Goal: Answer question/provide support: Share knowledge or assist other users

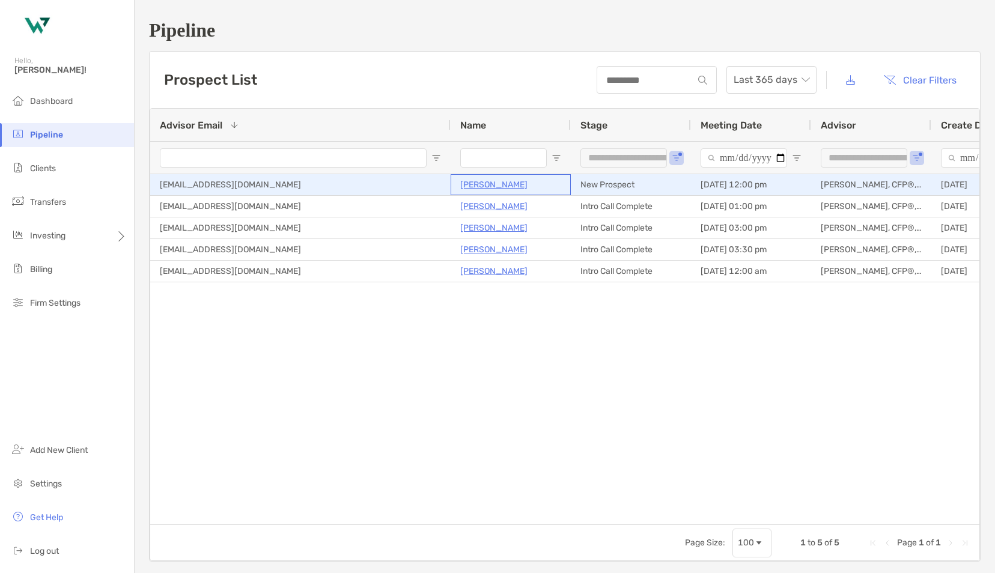
click at [499, 182] on p "[PERSON_NAME]" at bounding box center [493, 184] width 67 height 15
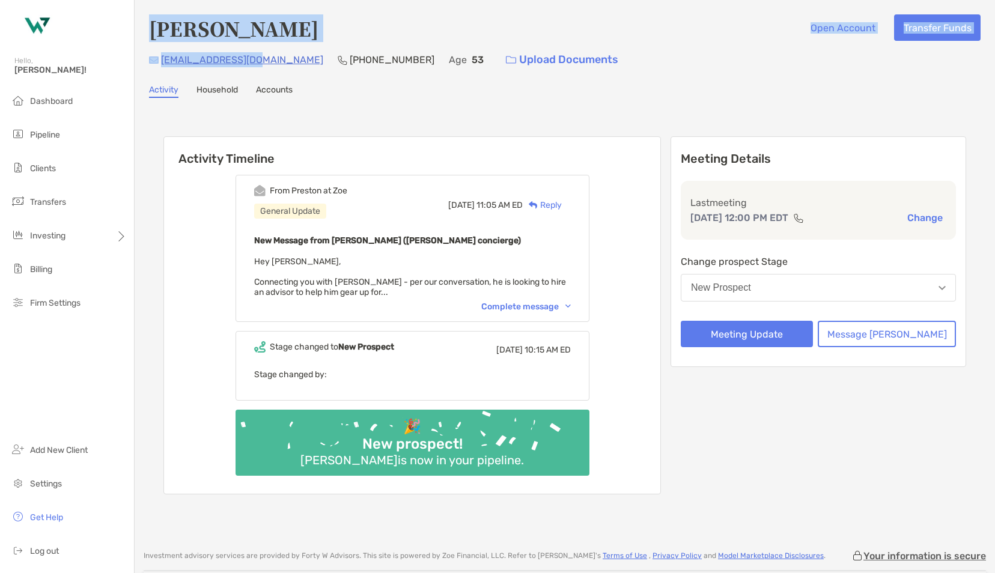
drag, startPoint x: 0, startPoint y: 0, endPoint x: 341, endPoint y: 101, distance: 355.2
click at [341, 101] on div "[PERSON_NAME] Open Account Transfer Funds [EMAIL_ADDRESS][DOMAIN_NAME] [PHONE_N…" at bounding box center [565, 269] width 860 height 538
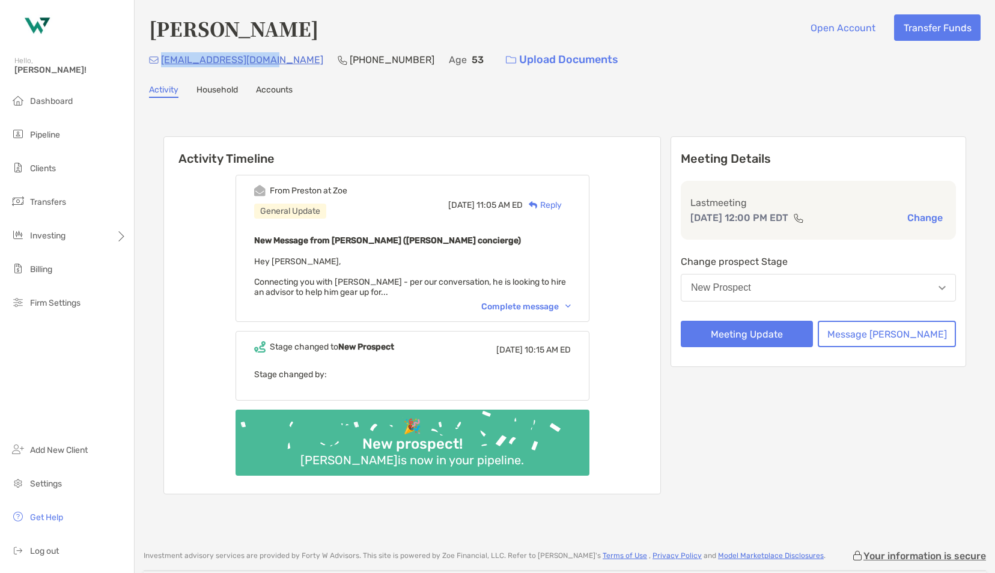
drag, startPoint x: 270, startPoint y: 60, endPoint x: 162, endPoint y: 58, distance: 108.1
click at [162, 58] on div "bigelvis2@comcast.net (410) 598-1799 Age 53 Upload Documents" at bounding box center [564, 60] width 831 height 26
copy p "bigelvis2@comcast.net"
click at [769, 333] on button "Meeting Update" at bounding box center [747, 334] width 132 height 26
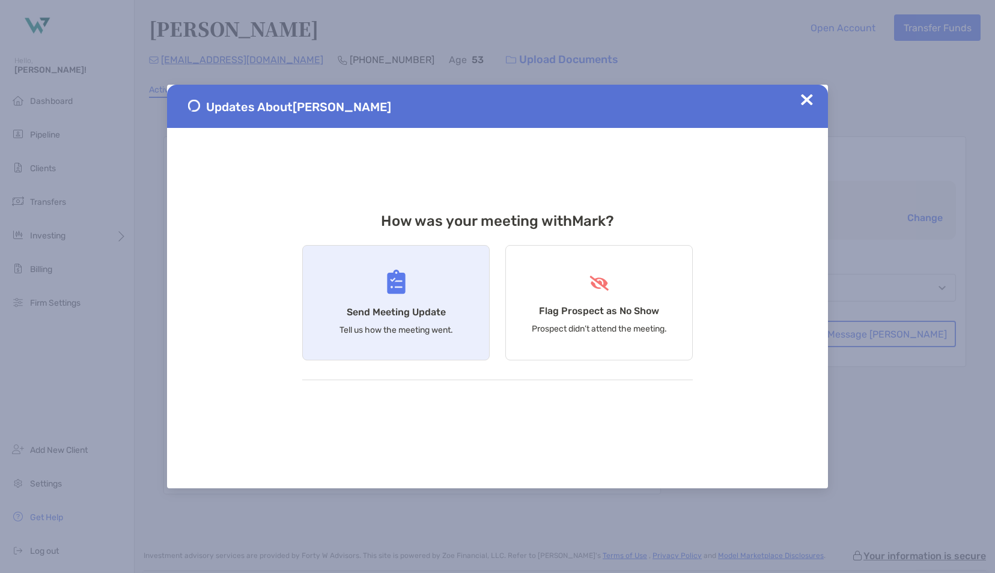
click at [432, 310] on h4 "Send Meeting Update" at bounding box center [396, 311] width 99 height 11
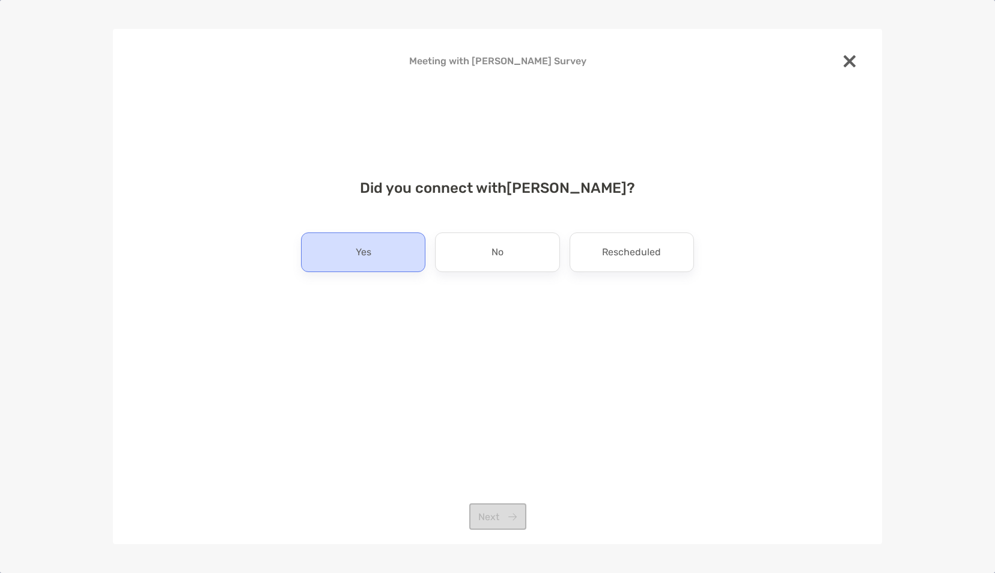
click at [401, 263] on div "Yes" at bounding box center [363, 252] width 124 height 40
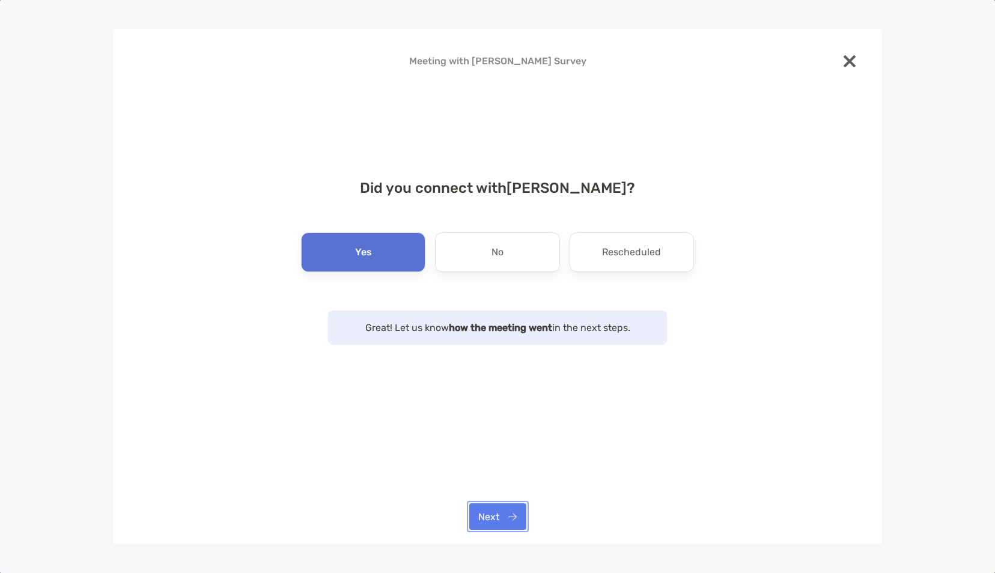
click at [496, 505] on button "Next" at bounding box center [497, 516] width 57 height 26
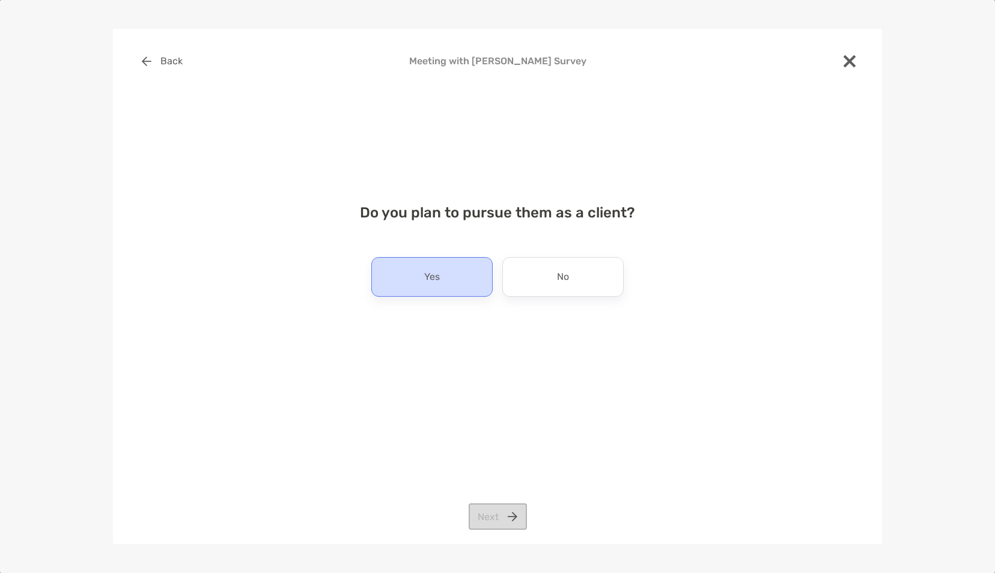
click at [455, 279] on div "Yes" at bounding box center [431, 277] width 121 height 40
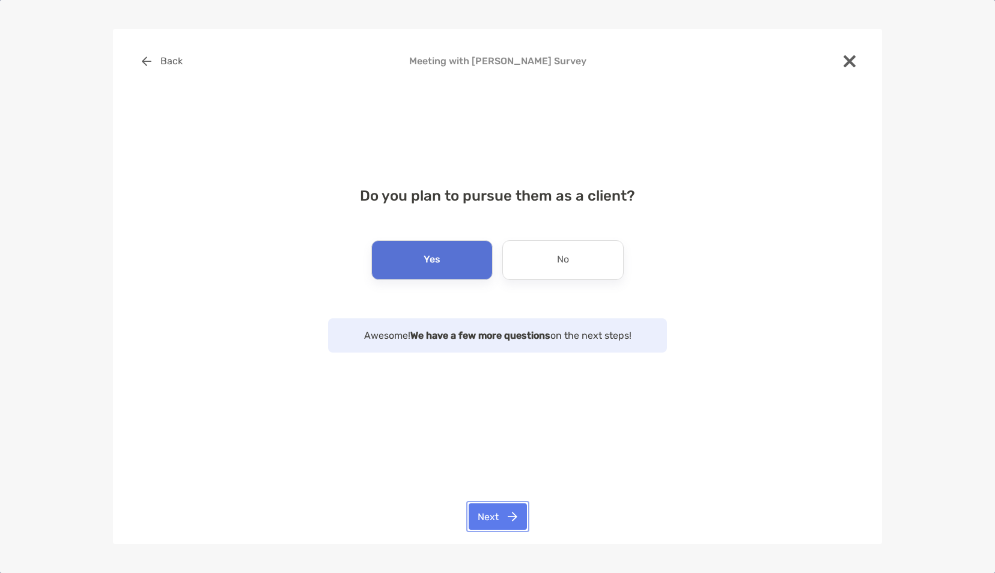
click at [489, 517] on button "Next" at bounding box center [498, 516] width 58 height 26
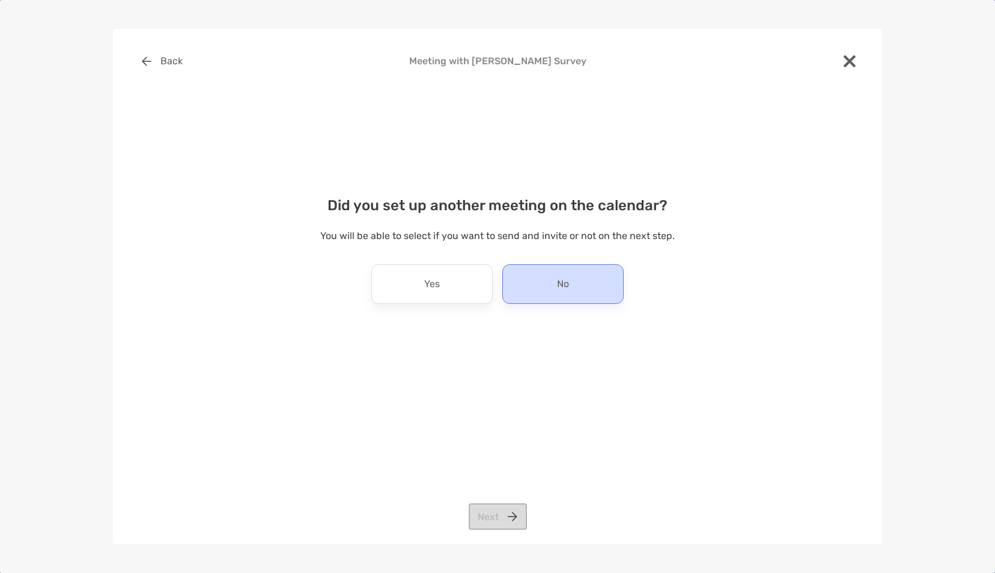
click at [515, 291] on div "No" at bounding box center [562, 284] width 121 height 40
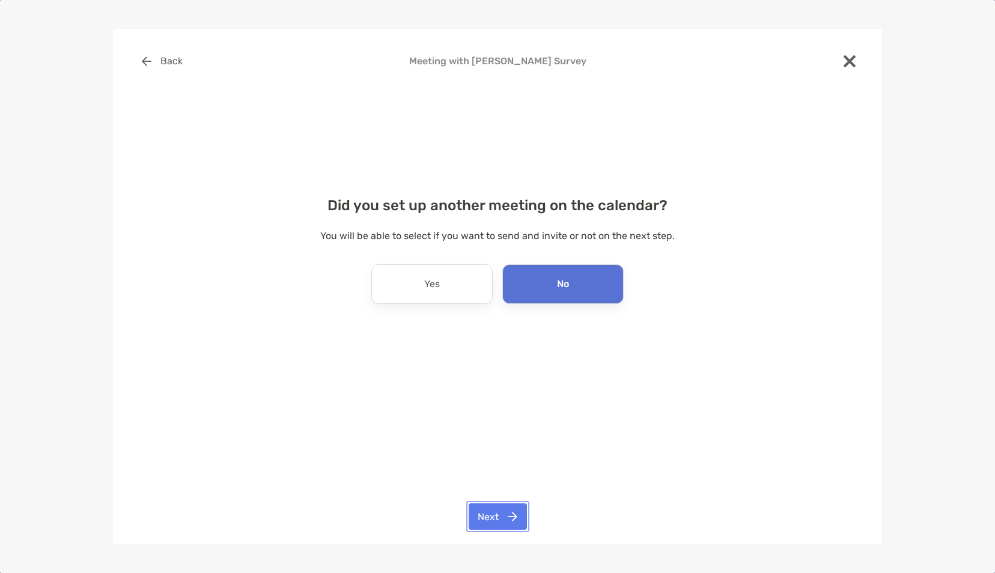
click at [488, 515] on button "Next" at bounding box center [498, 516] width 58 height 26
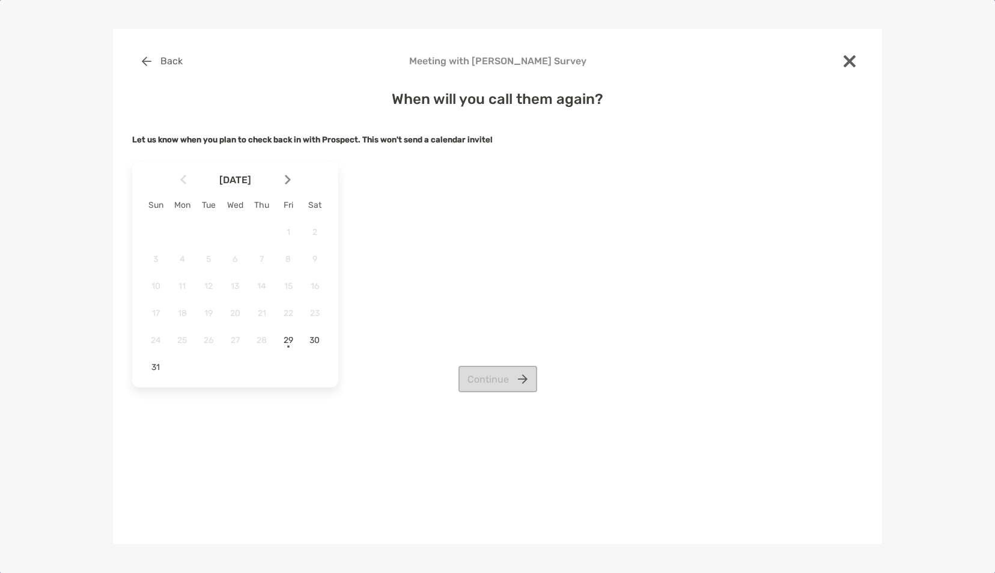
click at [290, 184] on img at bounding box center [288, 180] width 6 height 10
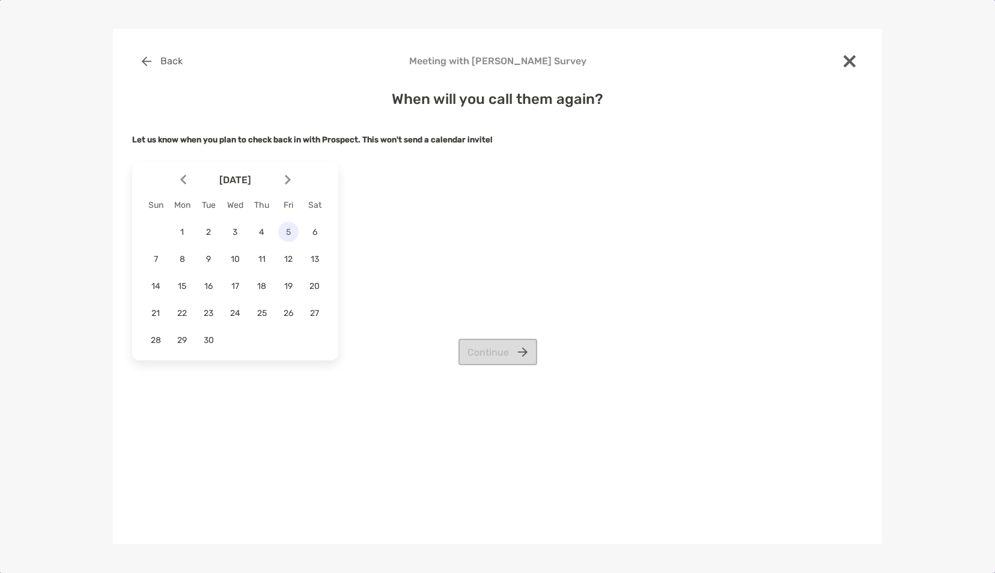
click at [288, 234] on span "5" at bounding box center [288, 232] width 20 height 10
click at [488, 350] on button "Continue" at bounding box center [497, 352] width 79 height 26
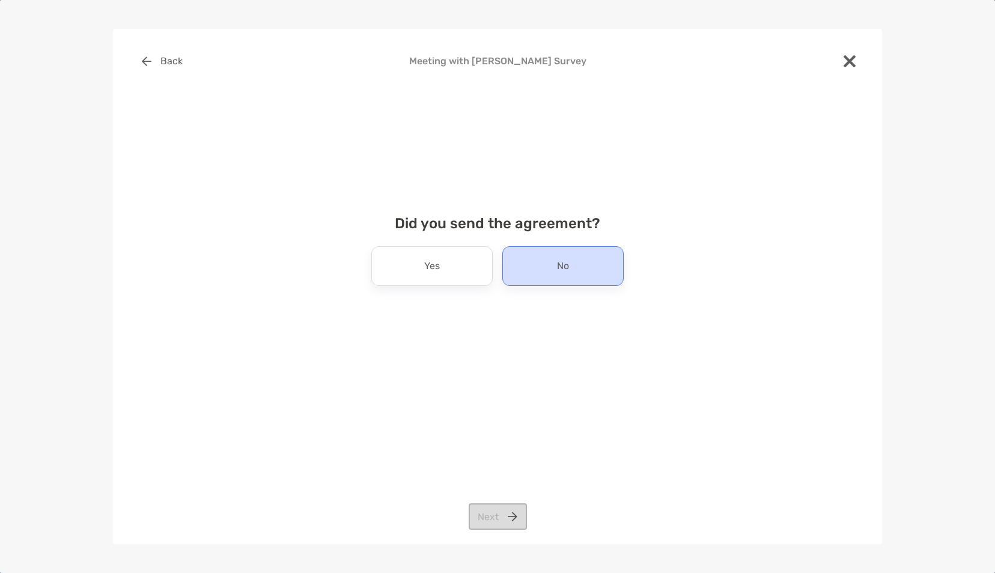
click at [537, 269] on div "No" at bounding box center [562, 266] width 121 height 40
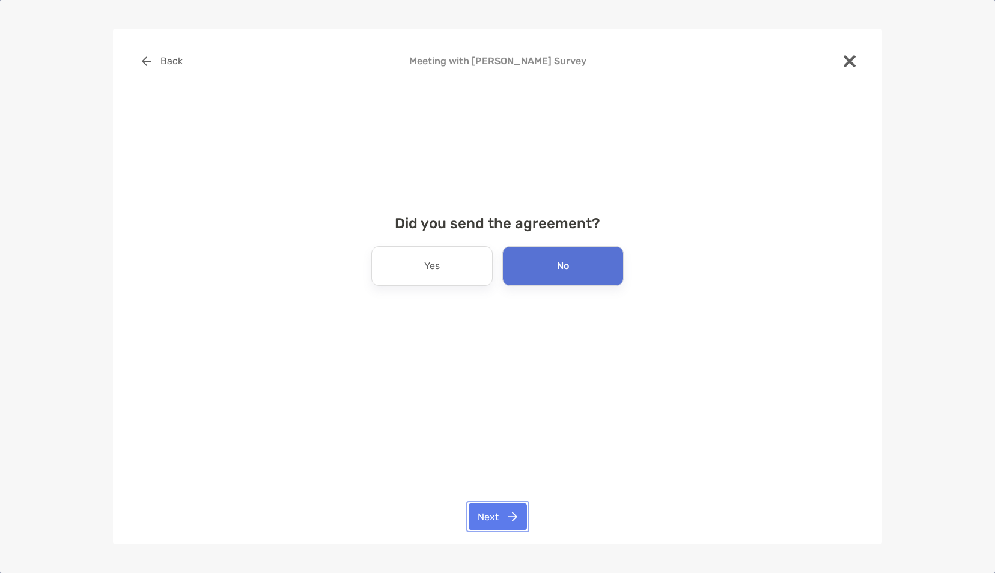
click at [493, 515] on button "Next" at bounding box center [498, 516] width 58 height 26
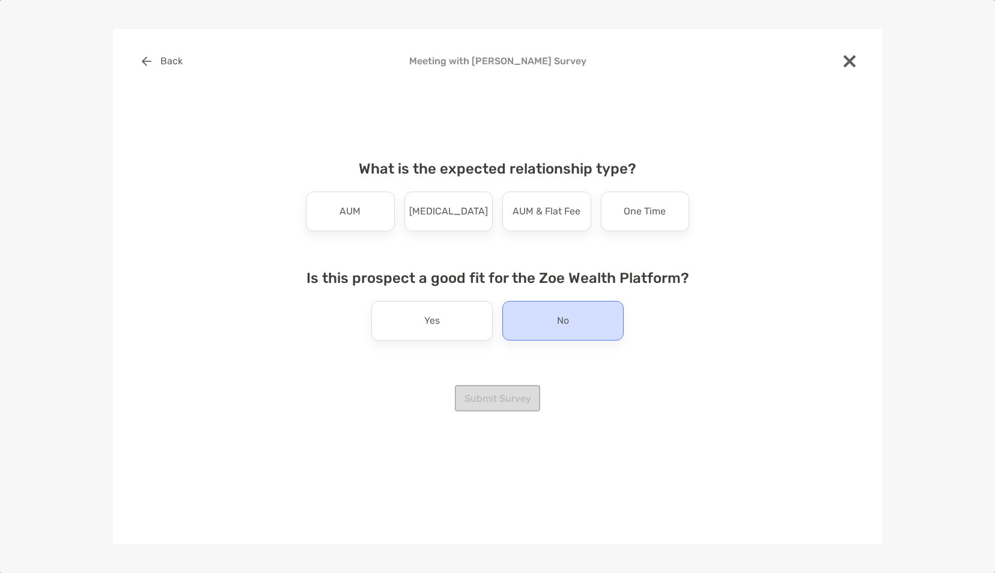
click at [538, 331] on div "No" at bounding box center [562, 321] width 121 height 40
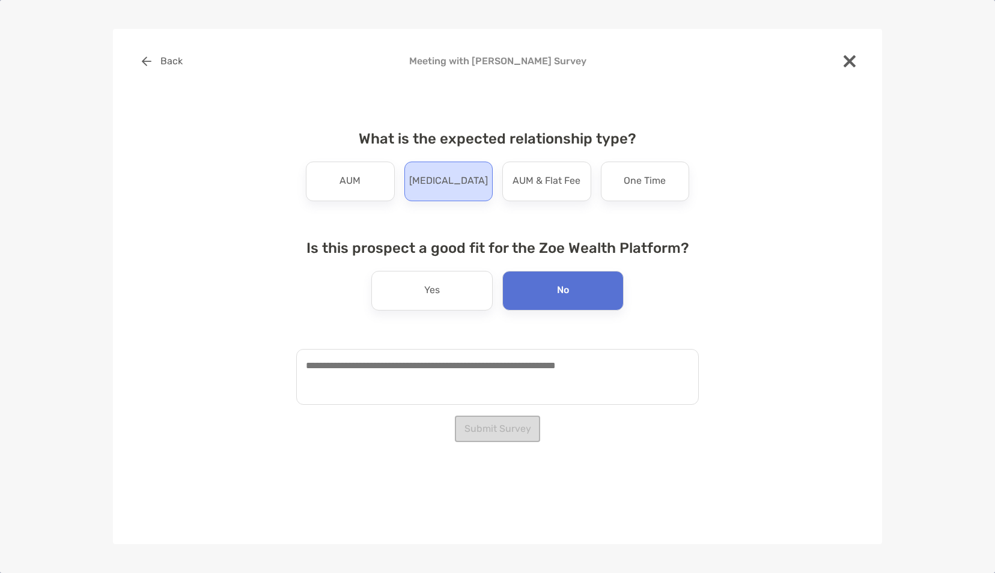
click at [452, 191] on div "Retainer" at bounding box center [448, 182] width 89 height 40
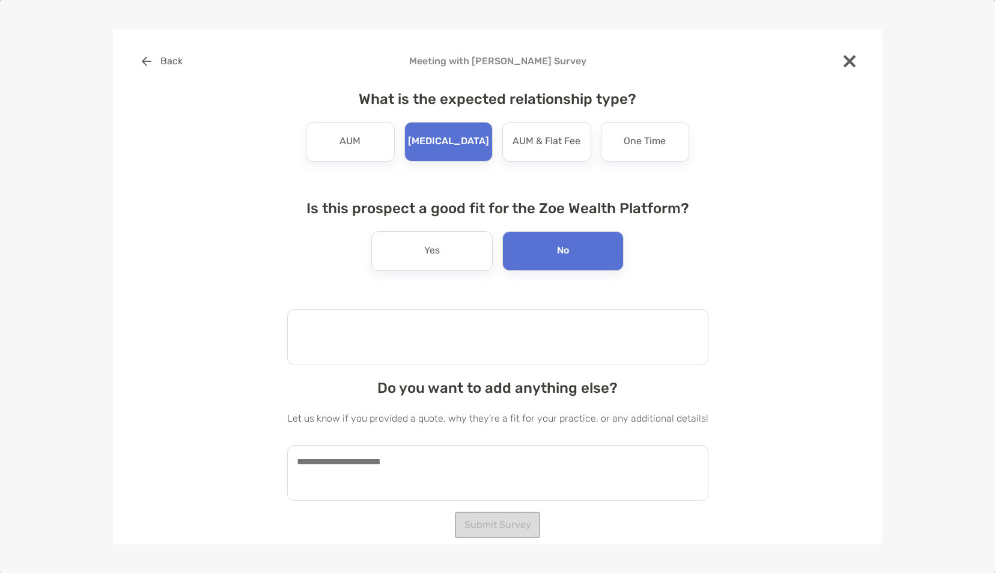
click at [442, 330] on textarea at bounding box center [497, 337] width 421 height 56
type textarea "**********"
click at [392, 470] on textarea at bounding box center [497, 473] width 421 height 56
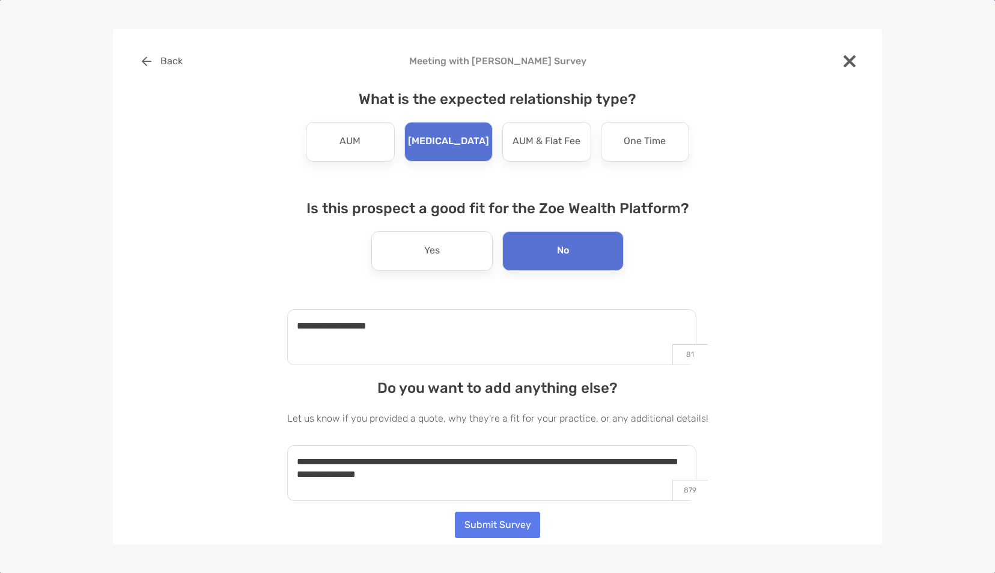
type textarea "**********"
click at [487, 518] on button "Submit Survey" at bounding box center [497, 525] width 85 height 26
